Goal: Information Seeking & Learning: Learn about a topic

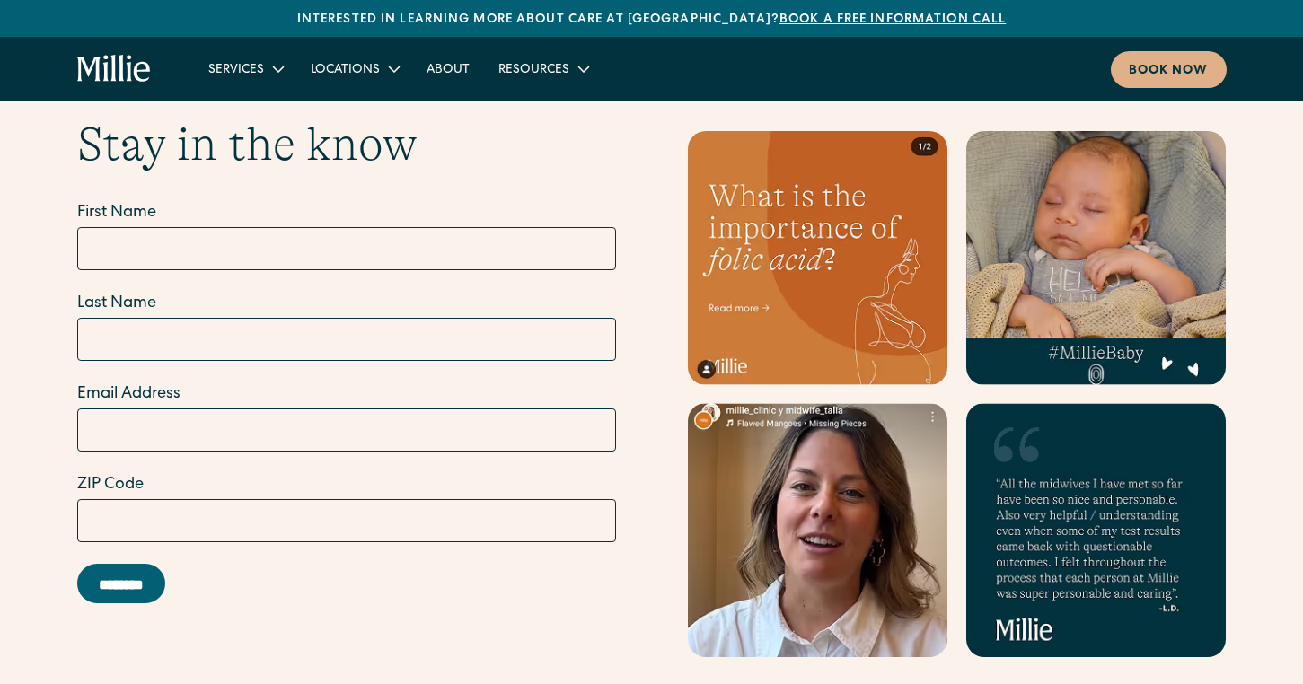
scroll to position [7341, 0]
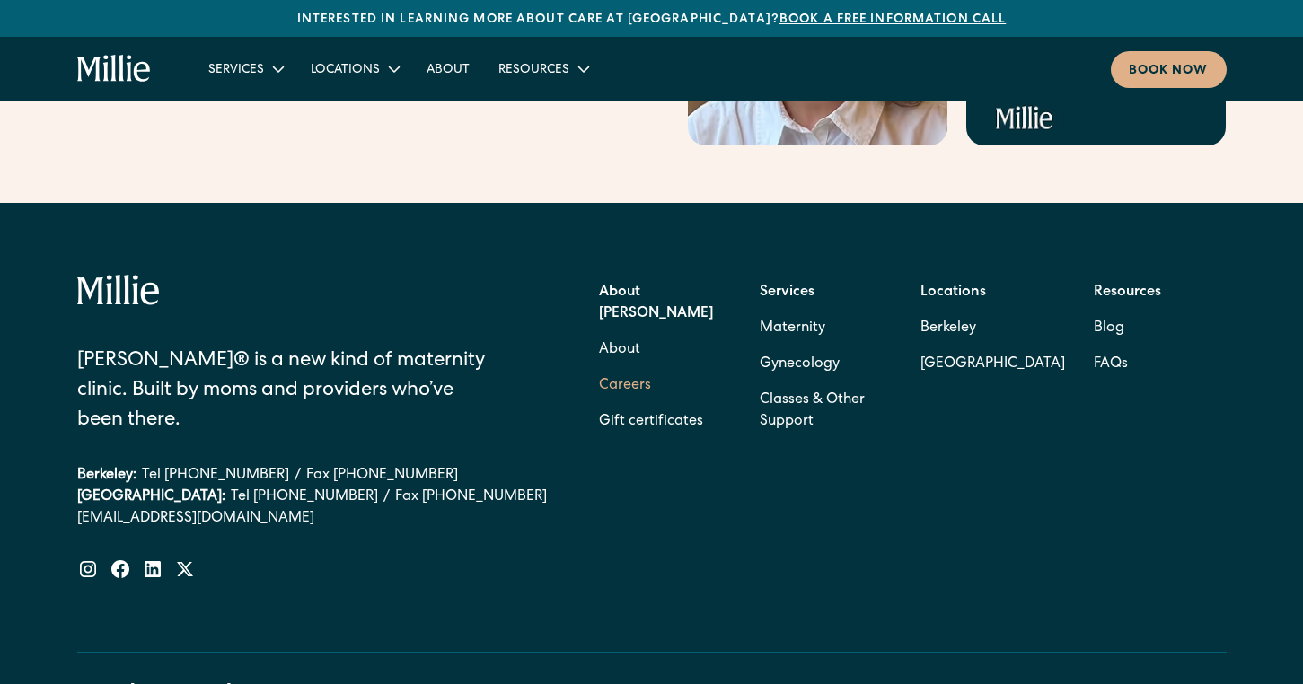
click at [633, 368] on link "Careers" at bounding box center [625, 386] width 52 height 36
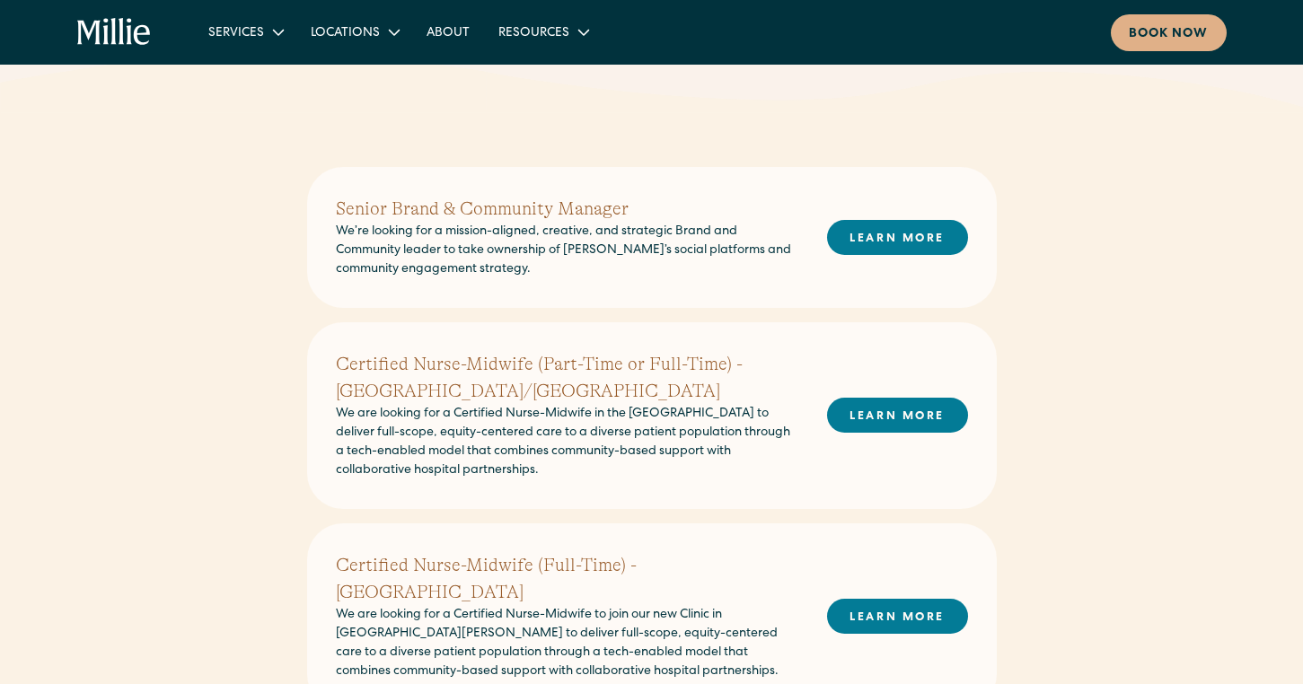
scroll to position [383, 0]
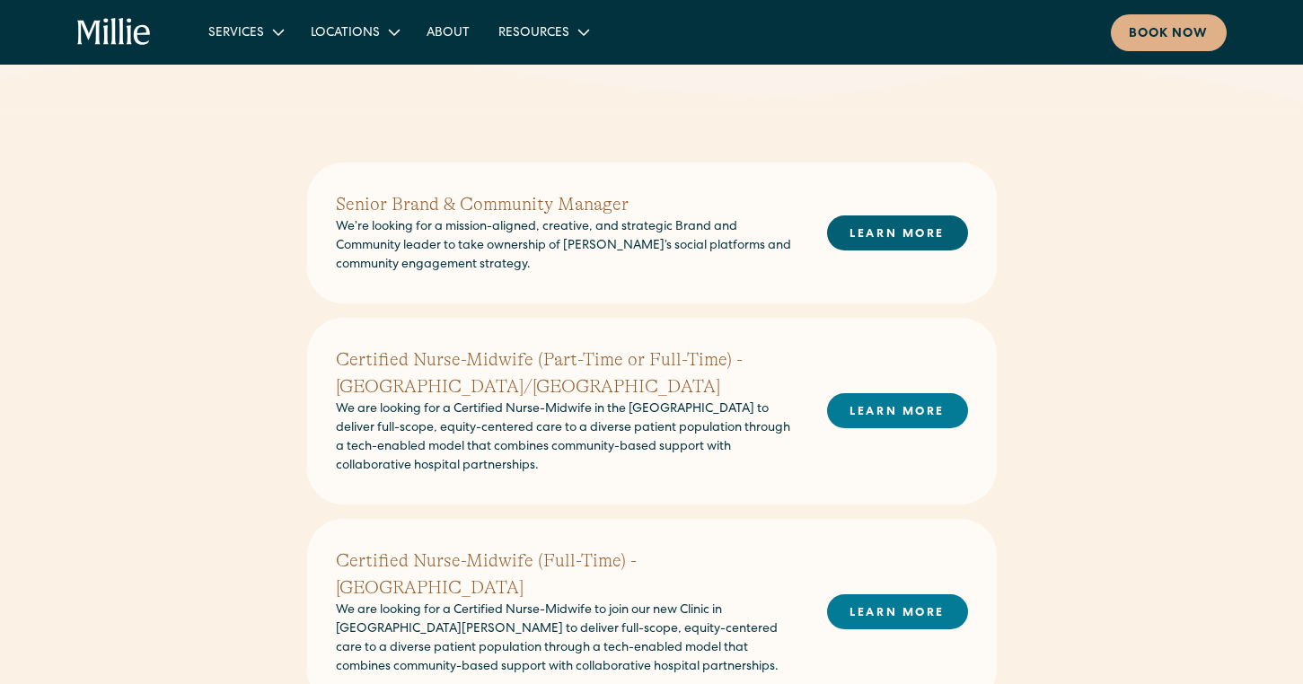
click at [879, 236] on link "LEARN MORE" at bounding box center [897, 233] width 141 height 35
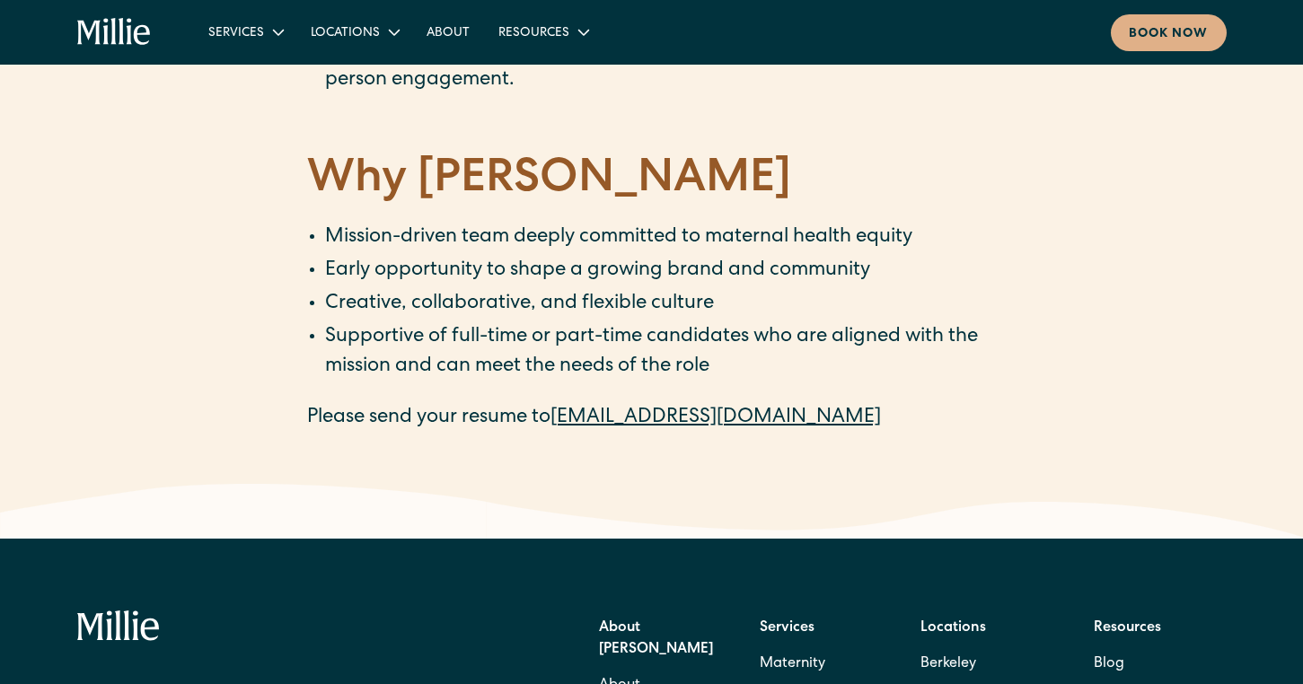
scroll to position [2709, 0]
